Goal: Task Accomplishment & Management: Manage account settings

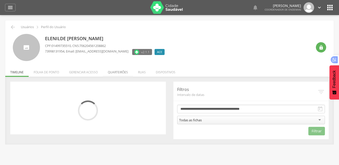
click at [122, 76] on li "Quarteirões" at bounding box center [118, 71] width 30 height 12
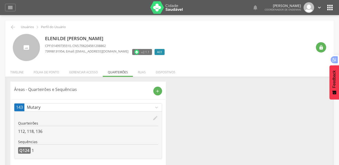
click at [152, 119] on icon "edit" at bounding box center [155, 118] width 6 height 6
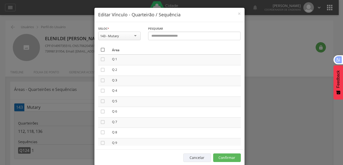
click at [100, 50] on icon "" at bounding box center [102, 49] width 5 height 5
click at [100, 50] on icon "" at bounding box center [102, 49] width 5 height 5
click at [219, 155] on button "Confirmar" at bounding box center [227, 157] width 28 height 9
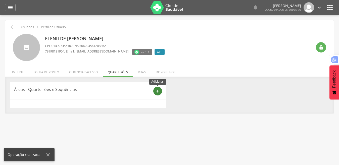
click at [158, 89] on icon "add" at bounding box center [157, 91] width 5 height 5
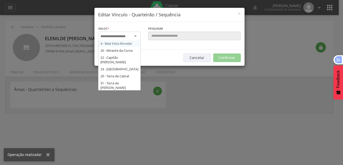
click at [132, 34] on div at bounding box center [119, 36] width 42 height 9
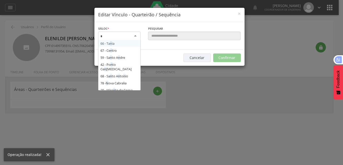
type input "**"
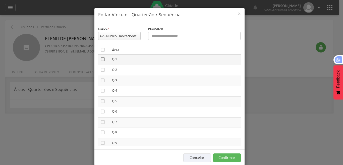
click at [102, 58] on icon "" at bounding box center [102, 59] width 5 height 5
click at [100, 59] on icon "" at bounding box center [102, 59] width 5 height 5
click at [229, 159] on button "Confirmar" at bounding box center [227, 157] width 28 height 9
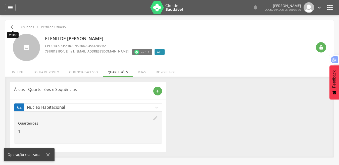
click at [11, 26] on icon "" at bounding box center [13, 27] width 6 height 6
